Goal: Information Seeking & Learning: Learn about a topic

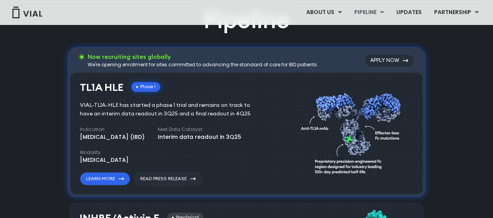
scroll to position [467, 0]
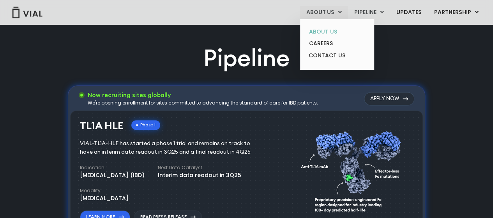
click at [326, 27] on link "ABOUT US" at bounding box center [337, 32] width 68 height 12
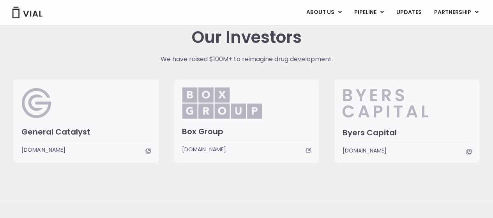
scroll to position [2064, 0]
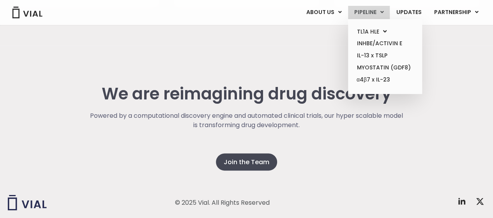
click at [365, 9] on link "PIPELINE" at bounding box center [369, 12] width 42 height 13
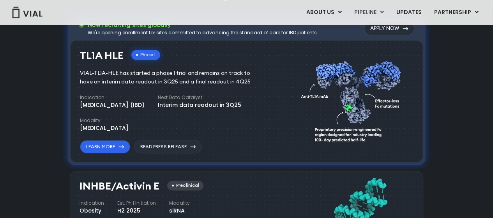
scroll to position [626, 0]
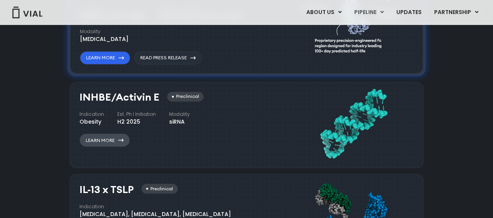
click at [112, 141] on link "Learn More" at bounding box center [104, 139] width 50 height 13
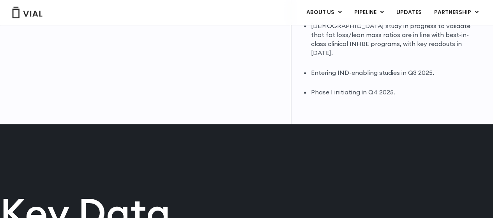
scroll to position [273, 0]
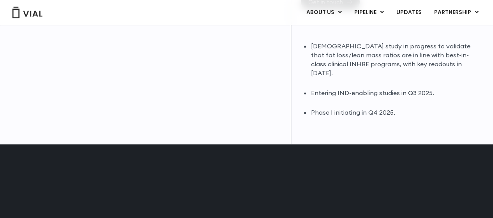
click at [227, 144] on div "Key Data" at bounding box center [246, 202] width 493 height 116
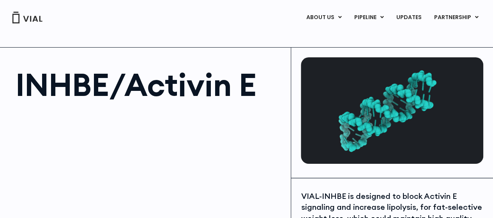
scroll to position [0, 0]
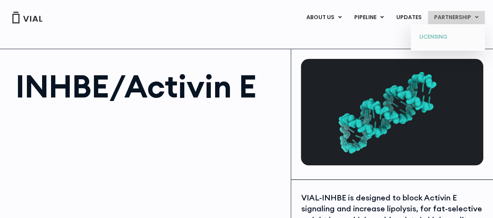
click at [435, 34] on link "LICENSING" at bounding box center [447, 37] width 68 height 12
